Goal: Register for event/course

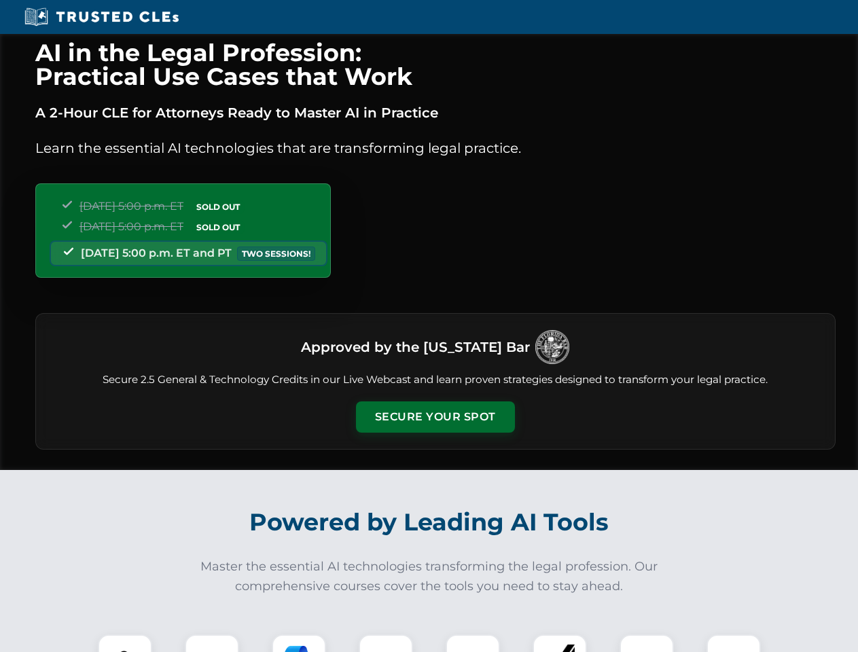
click at [435, 417] on button "Secure Your Spot" at bounding box center [435, 416] width 159 height 31
click at [125, 643] on img at bounding box center [124, 661] width 39 height 39
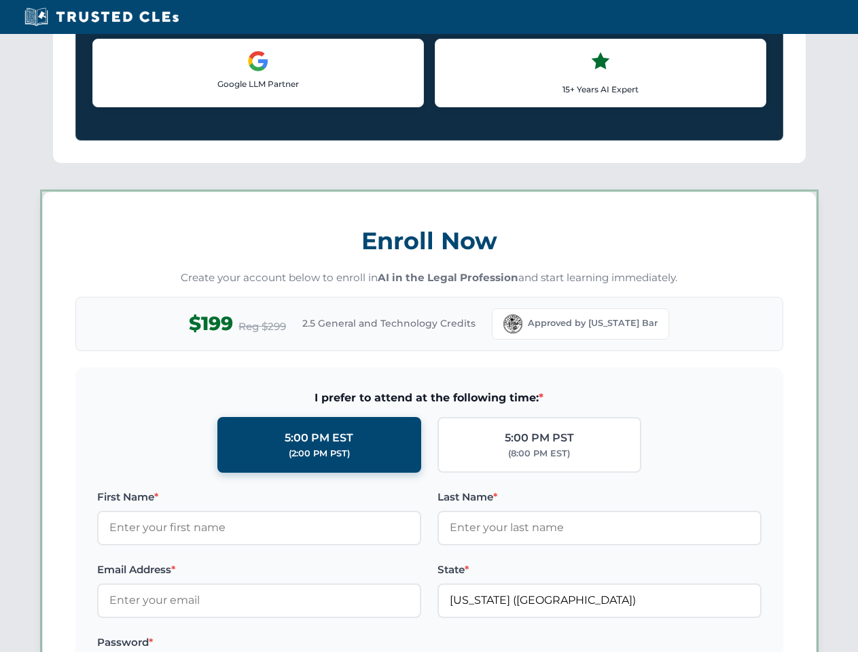
click at [299, 643] on label "Password *" at bounding box center [259, 642] width 324 height 16
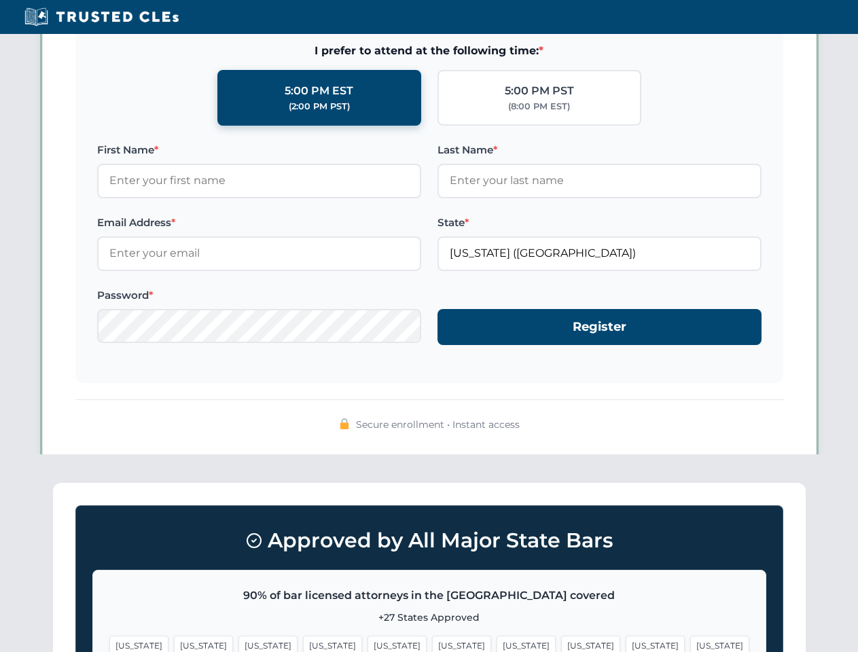
click at [626, 643] on span "[US_STATE]" at bounding box center [655, 646] width 59 height 20
